Goal: Information Seeking & Learning: Learn about a topic

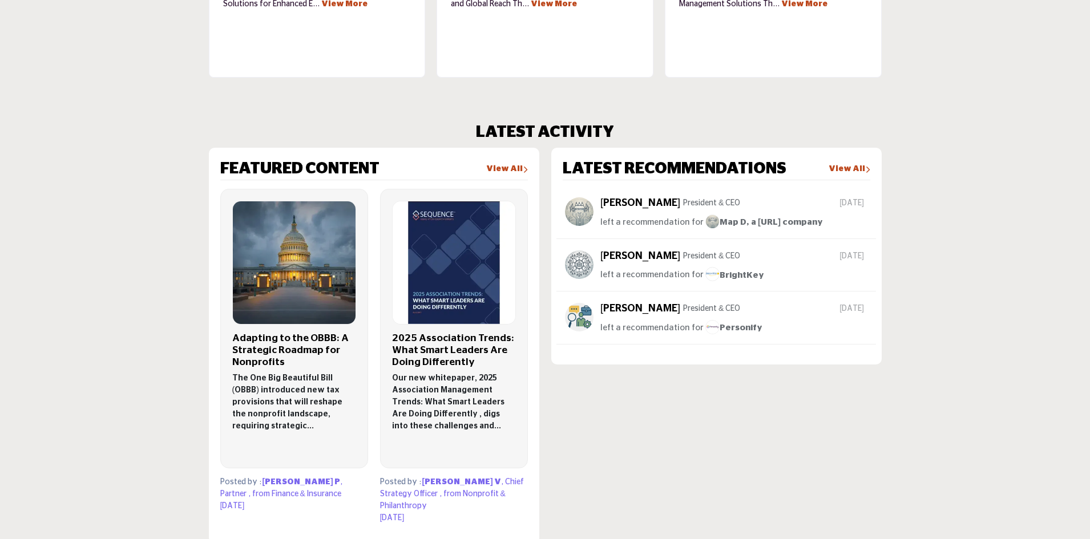
scroll to position [86, 0]
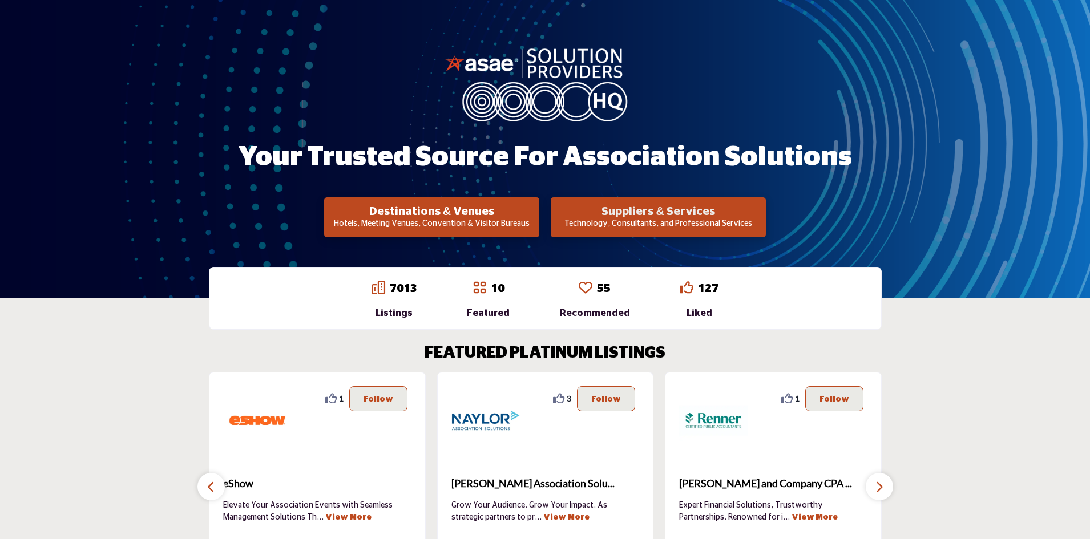
click at [642, 212] on h2 "Suppliers & Services" at bounding box center [658, 212] width 208 height 14
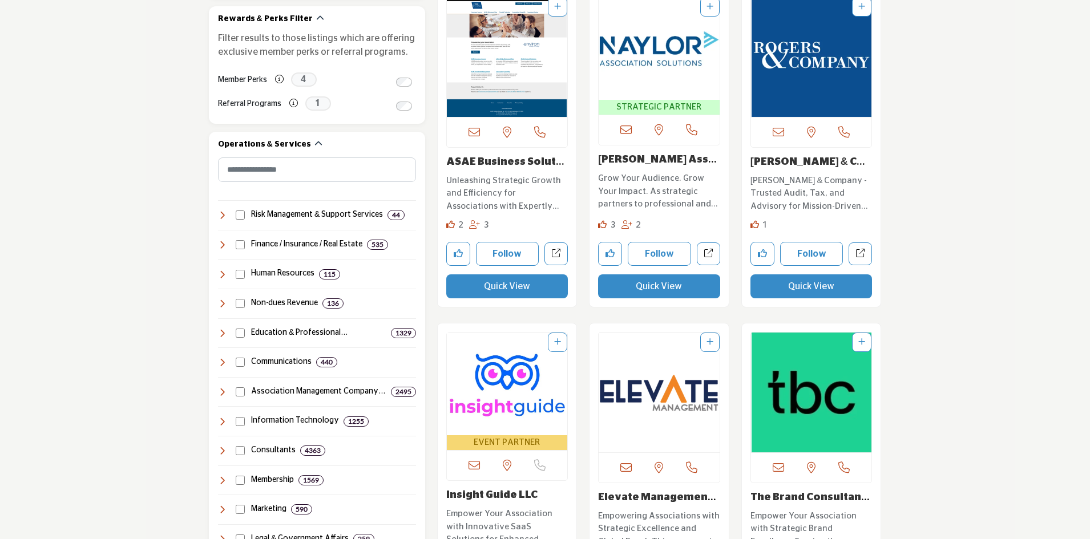
scroll to position [456, 0]
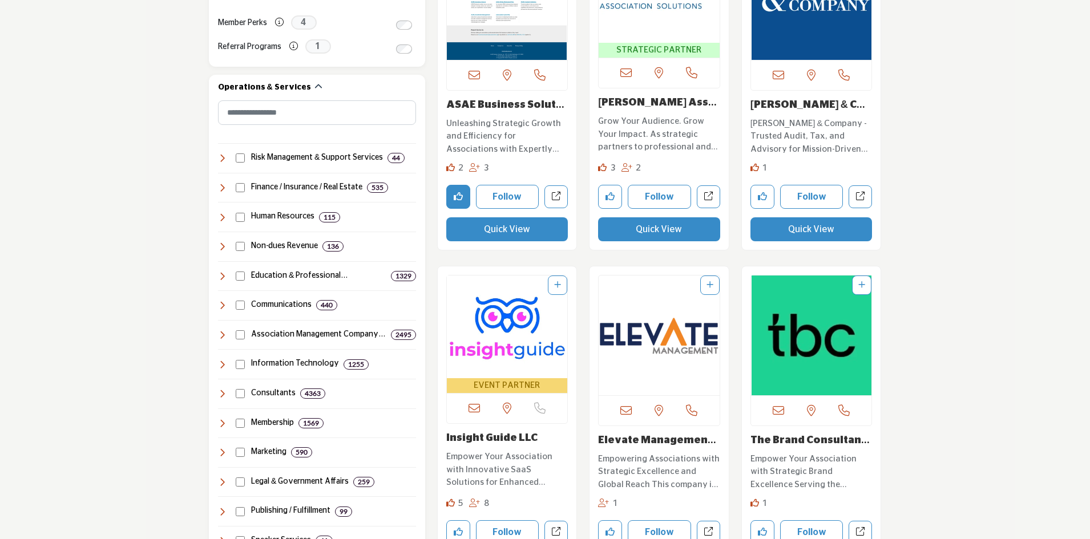
drag, startPoint x: 455, startPoint y: 196, endPoint x: 463, endPoint y: 257, distance: 61.6
click at [463, 257] on div "View the location of this listing" at bounding box center [507, 95] width 152 height 331
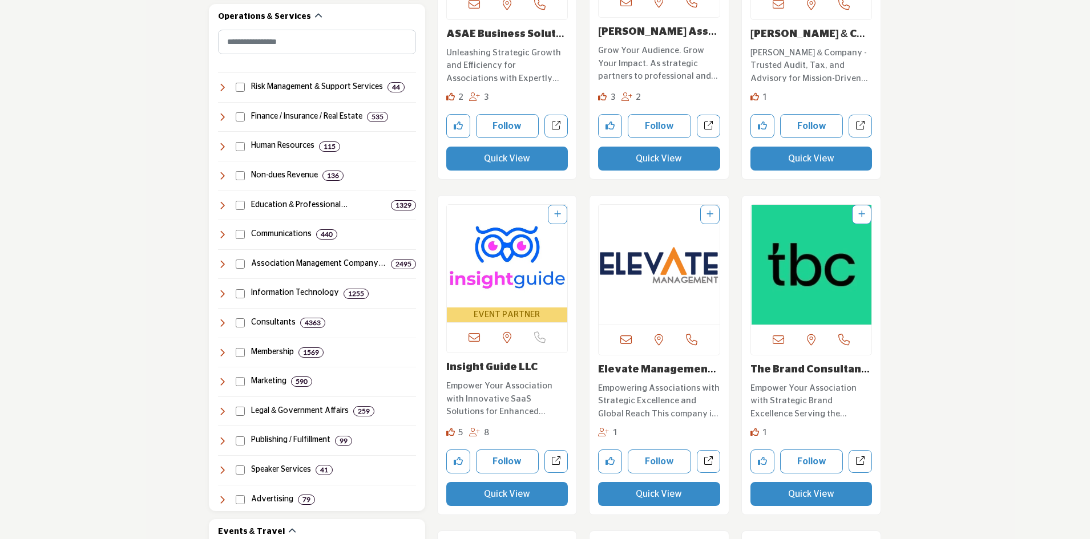
scroll to position [679, 0]
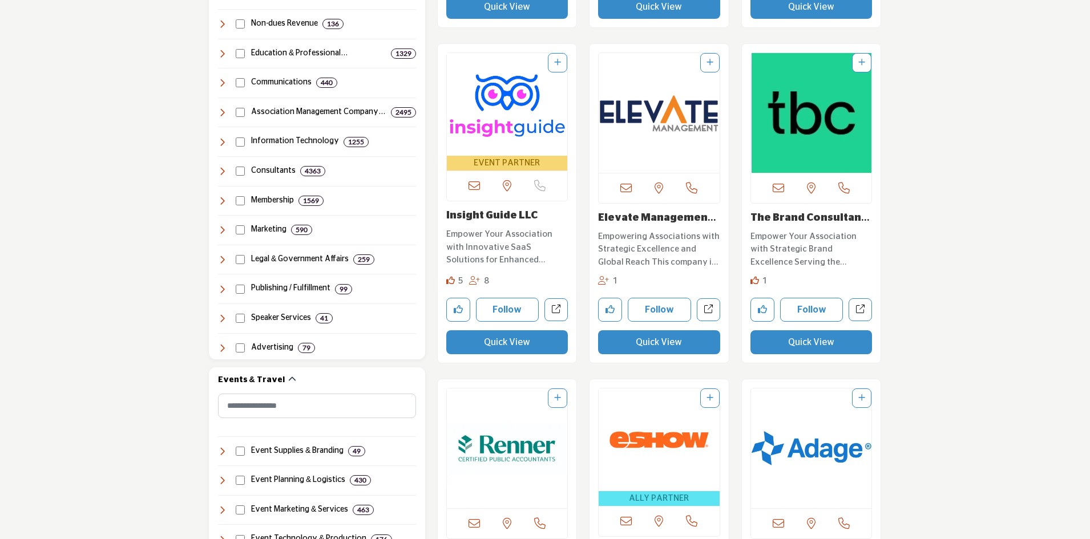
click at [496, 115] on img "Open Listing in new tab" at bounding box center [507, 104] width 121 height 103
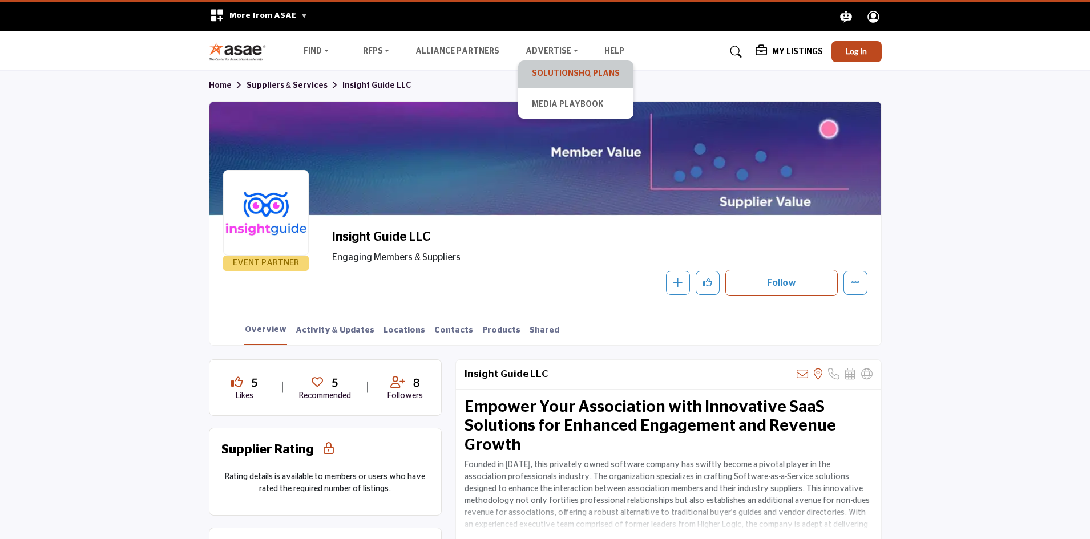
click at [548, 70] on link "SolutionsHQ Plans" at bounding box center [576, 74] width 104 height 16
